Goal: Contribute content

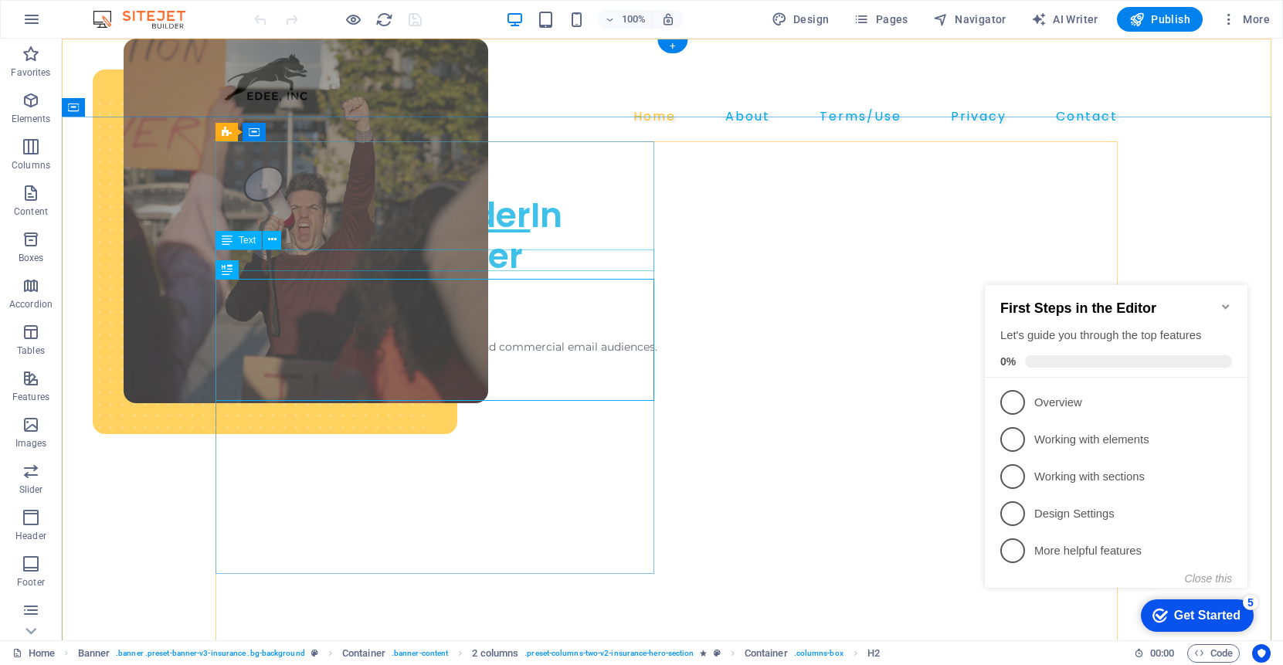
click at [388, 188] on div "Our Newsletters Go Green!!" at bounding box center [441, 177] width 439 height 22
click at [224, 188] on div "Our Newsletters Go Green!!" at bounding box center [441, 177] width 439 height 22
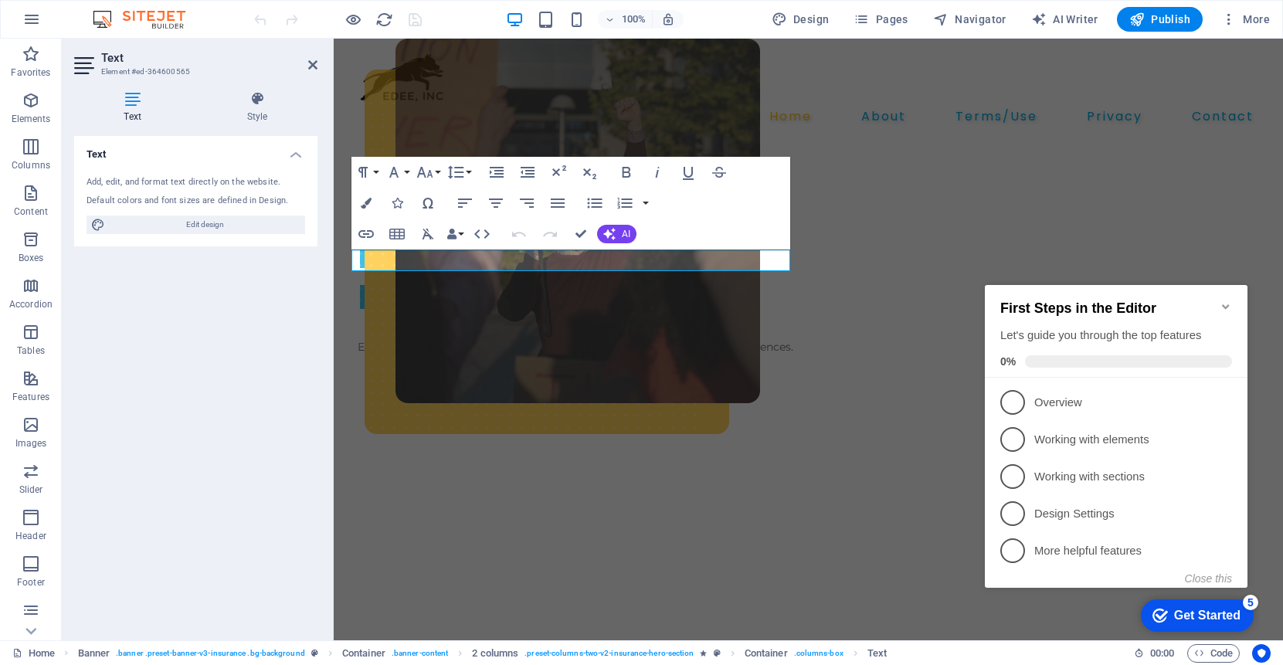
click at [225, 258] on div "Text Element #ed-364600565 Text Style Text Add, edit, and format text directly …" at bounding box center [672, 340] width 1221 height 602
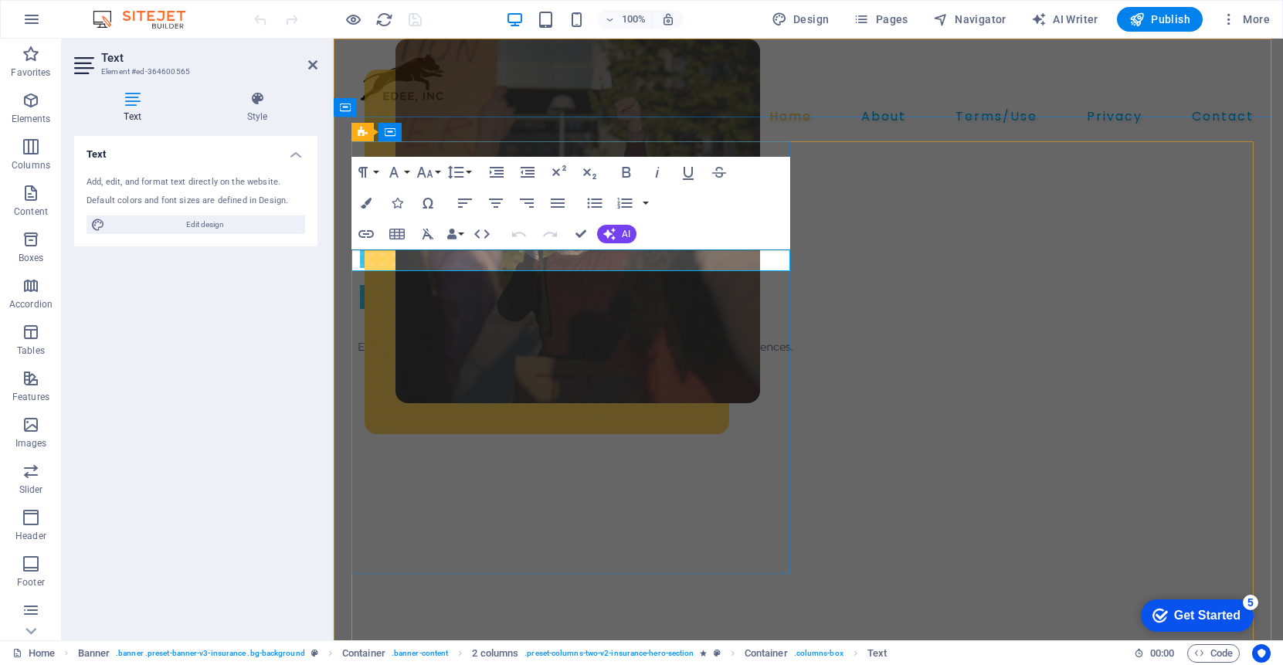
click at [509, 188] on p "Our Newsletters Go Green!!" at bounding box center [577, 177] width 439 height 22
click at [358, 188] on p "Our Newsletters Go Green!!" at bounding box center [577, 177] width 439 height 22
drag, startPoint x: 358, startPoint y: 259, endPoint x: 521, endPoint y: 255, distance: 163.0
click at [521, 188] on p "Our Newsletters Go Green!!" at bounding box center [577, 177] width 439 height 22
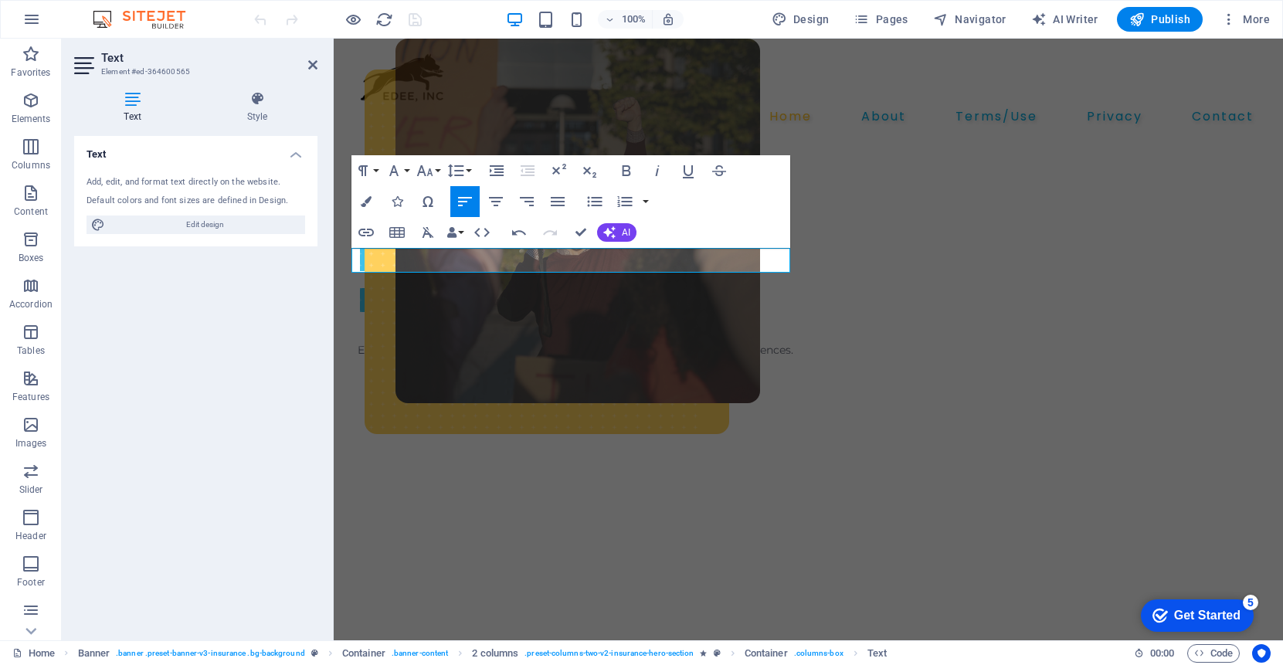
drag, startPoint x: 667, startPoint y: 257, endPoint x: 286, endPoint y: 249, distance: 381.6
click at [622, 171] on icon "button" at bounding box center [626, 170] width 19 height 19
click at [467, 301] on div "We Are The Leader In E-Mail Newsletter Marketing" at bounding box center [577, 259] width 439 height 122
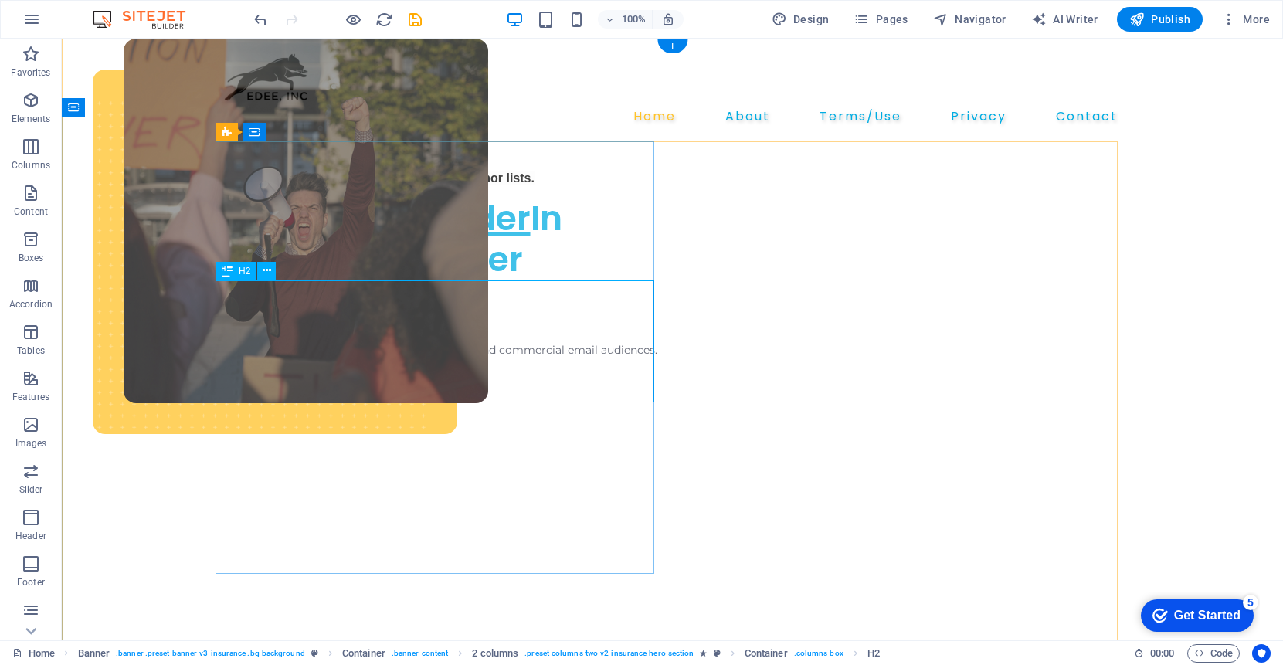
click at [239, 297] on div "We Are The Leader In E-Mail Newsletter Marketing" at bounding box center [441, 259] width 439 height 122
click at [382, 320] on div "We Are The Leader In E-Mail Newsletter Marketing" at bounding box center [441, 259] width 439 height 122
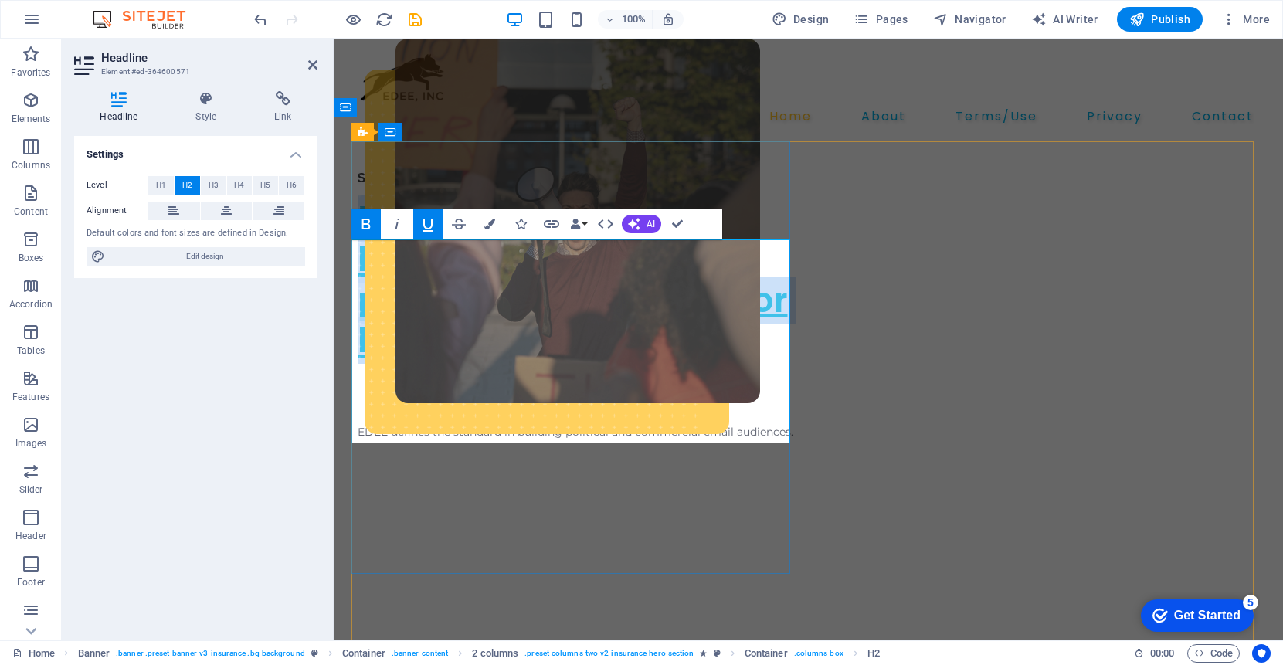
drag, startPoint x: 439, startPoint y: 388, endPoint x: 355, endPoint y: 257, distance: 156.0
click at [358, 257] on h2 "Recognized as the leading provider of permission-based donor lists. ​" at bounding box center [577, 300] width 439 height 204
click at [429, 227] on icon "button" at bounding box center [428, 224] width 19 height 19
click at [366, 224] on icon "button" at bounding box center [366, 224] width 8 height 11
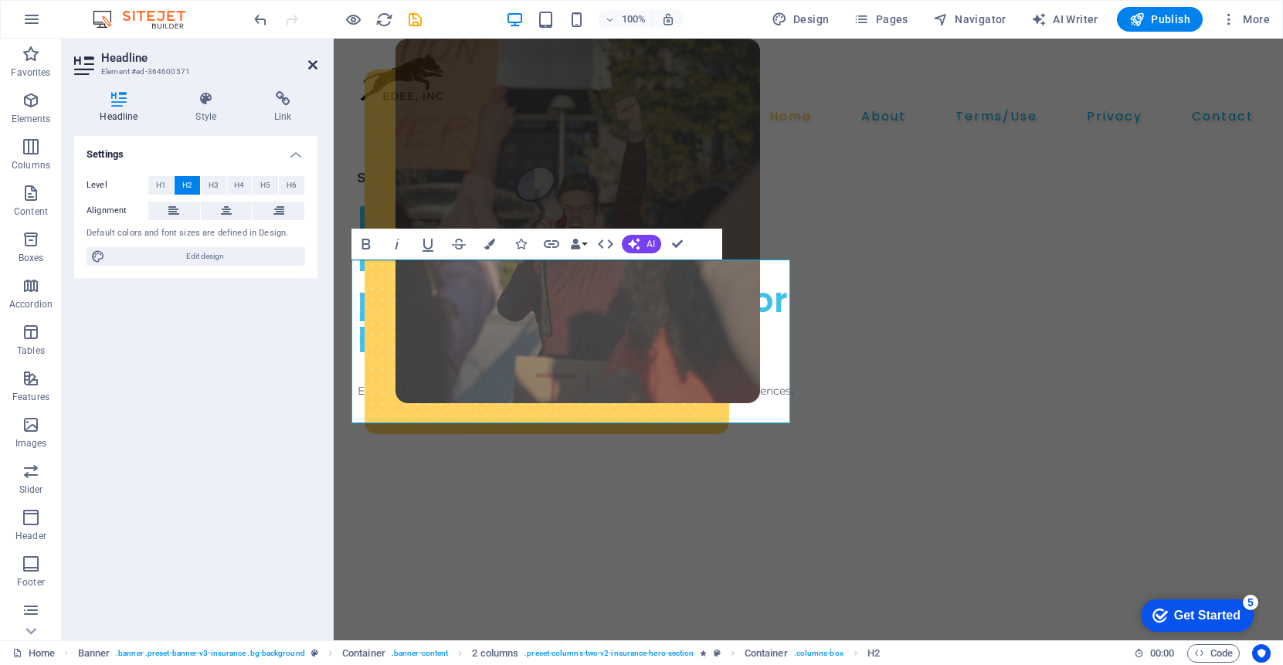
click at [311, 68] on icon at bounding box center [312, 65] width 9 height 12
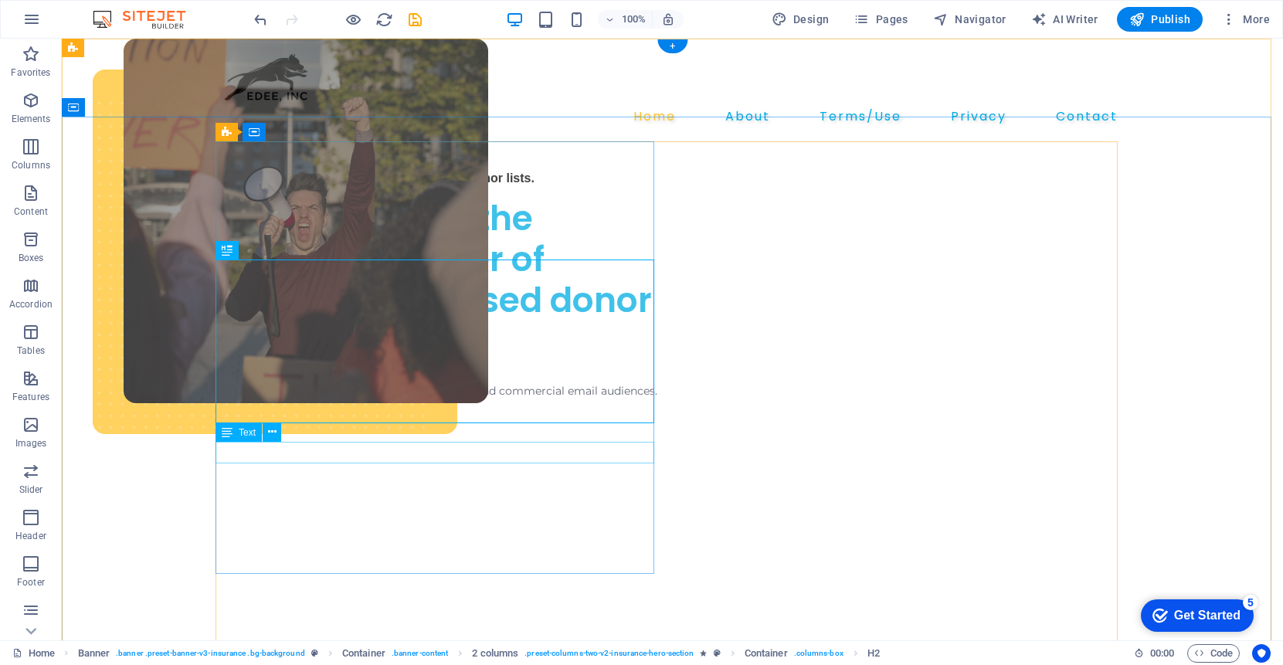
click at [375, 402] on div "EDEE defines the standard in building political and commercial email audiences." at bounding box center [441, 391] width 439 height 22
click at [383, 402] on div "EDEE defines the standard in building political and commercial email audiences." at bounding box center [441, 391] width 439 height 22
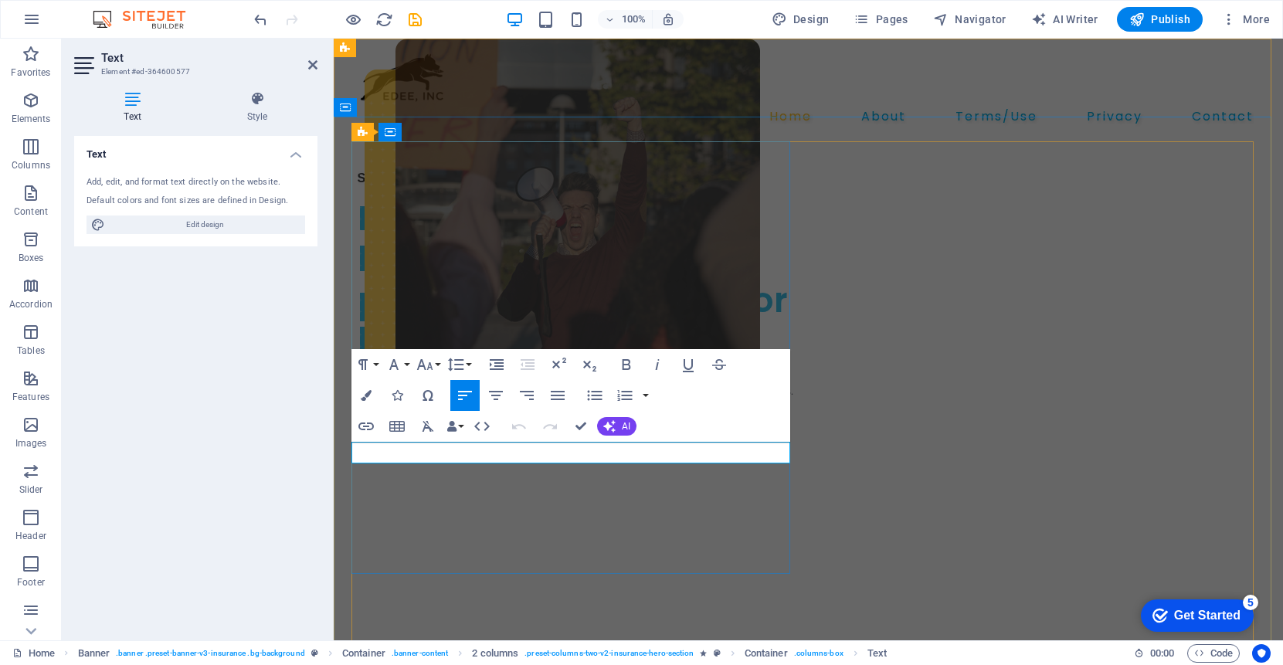
click at [552, 402] on p "EDEE defines the standard in building political and commercial email audiences." at bounding box center [577, 391] width 439 height 22
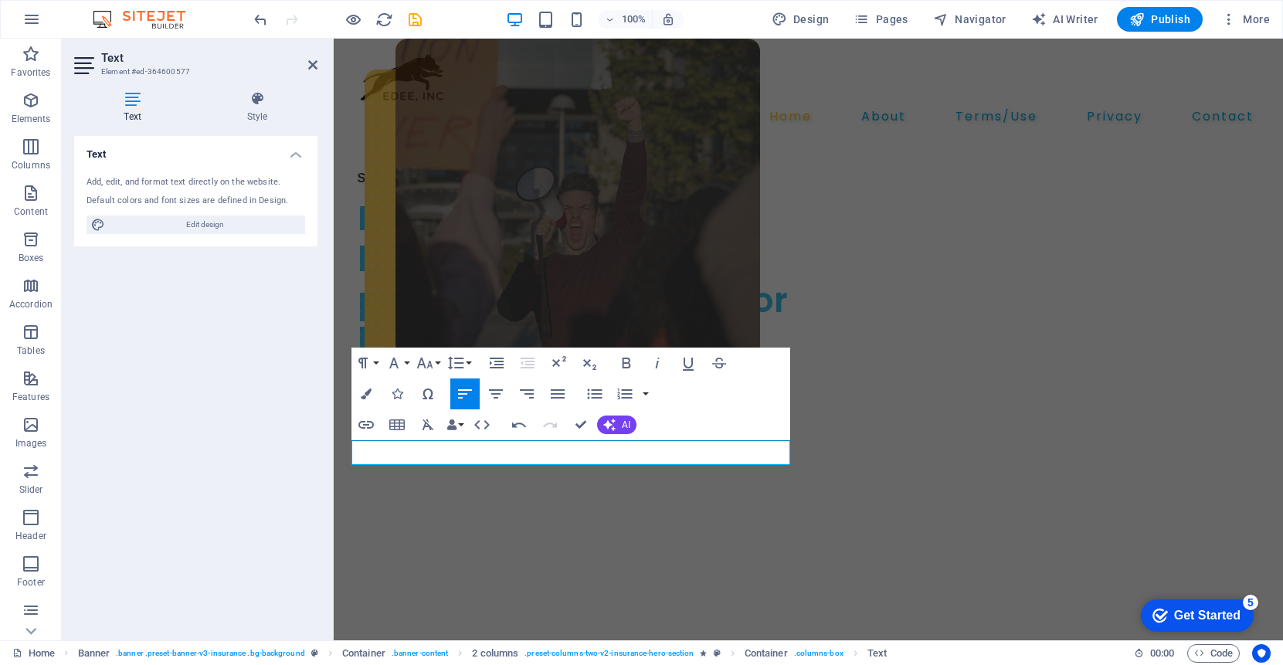
drag, startPoint x: 714, startPoint y: 452, endPoint x: 566, endPoint y: 459, distance: 148.5
click at [627, 364] on icon "button" at bounding box center [626, 363] width 19 height 19
click at [312, 68] on icon at bounding box center [312, 65] width 9 height 12
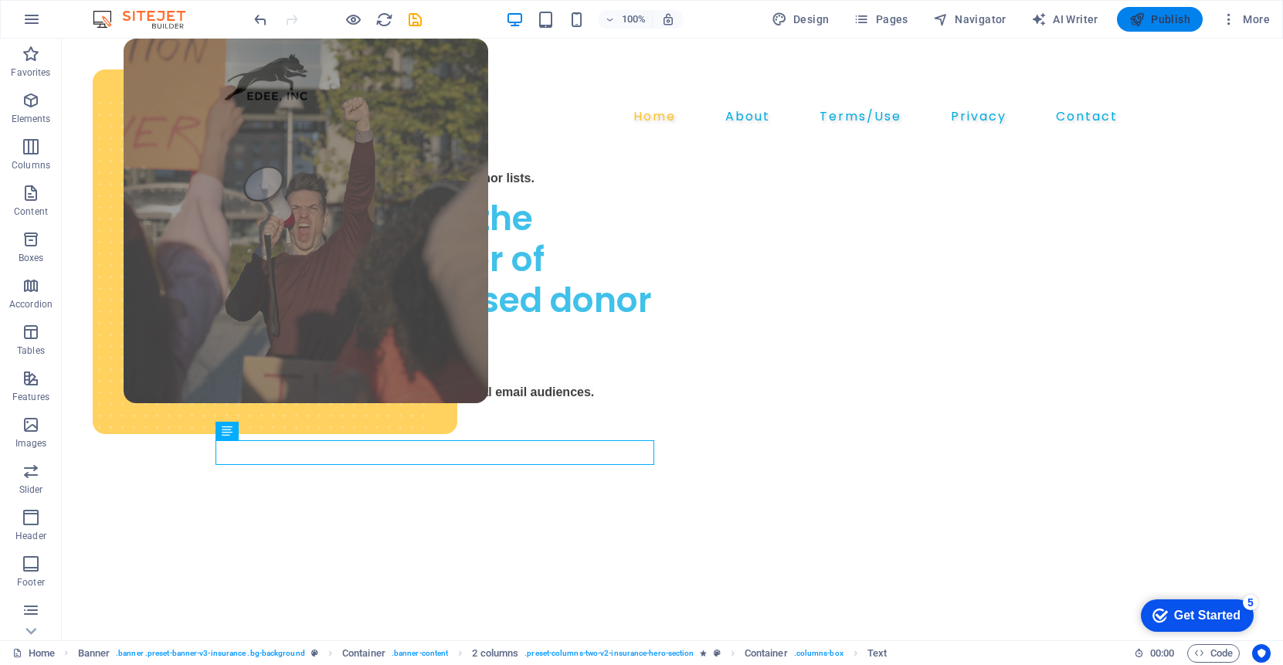
click at [1165, 18] on span "Publish" at bounding box center [1159, 19] width 61 height 15
